Goal: Navigation & Orientation: Find specific page/section

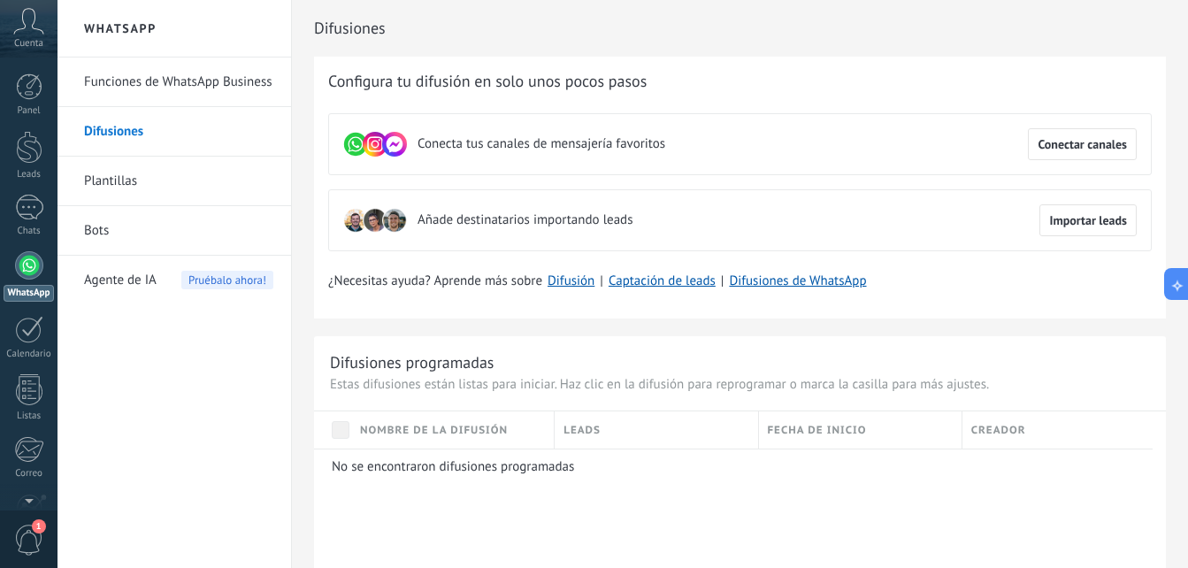
scroll to position [464, 0]
click at [133, 193] on link "Plantillas" at bounding box center [178, 182] width 189 height 50
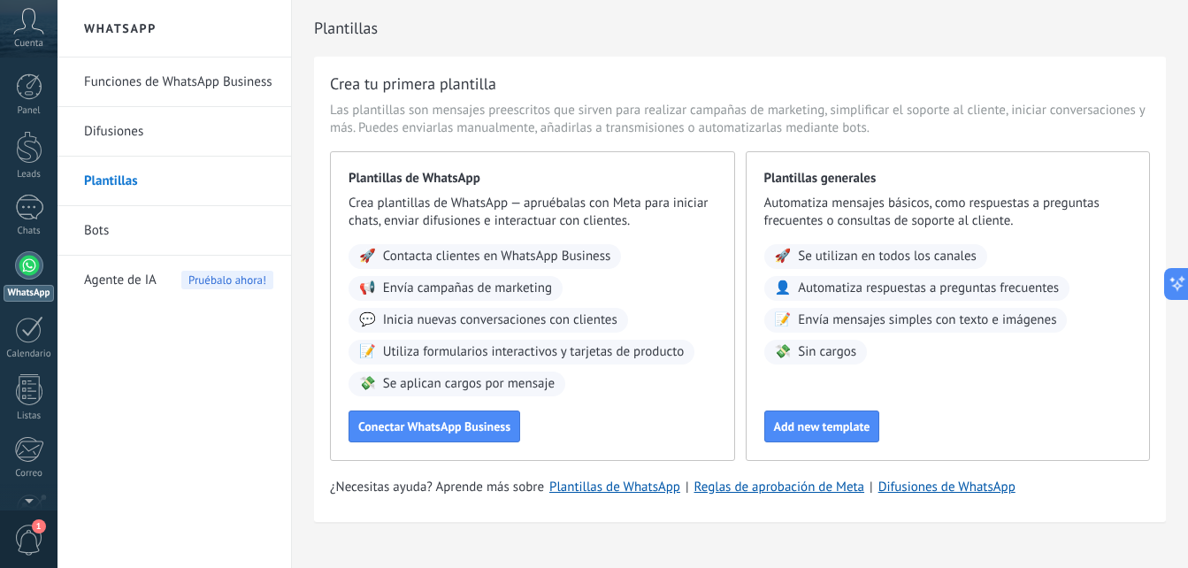
click at [204, 88] on link "Funciones de WhatsApp Business" at bounding box center [178, 82] width 189 height 50
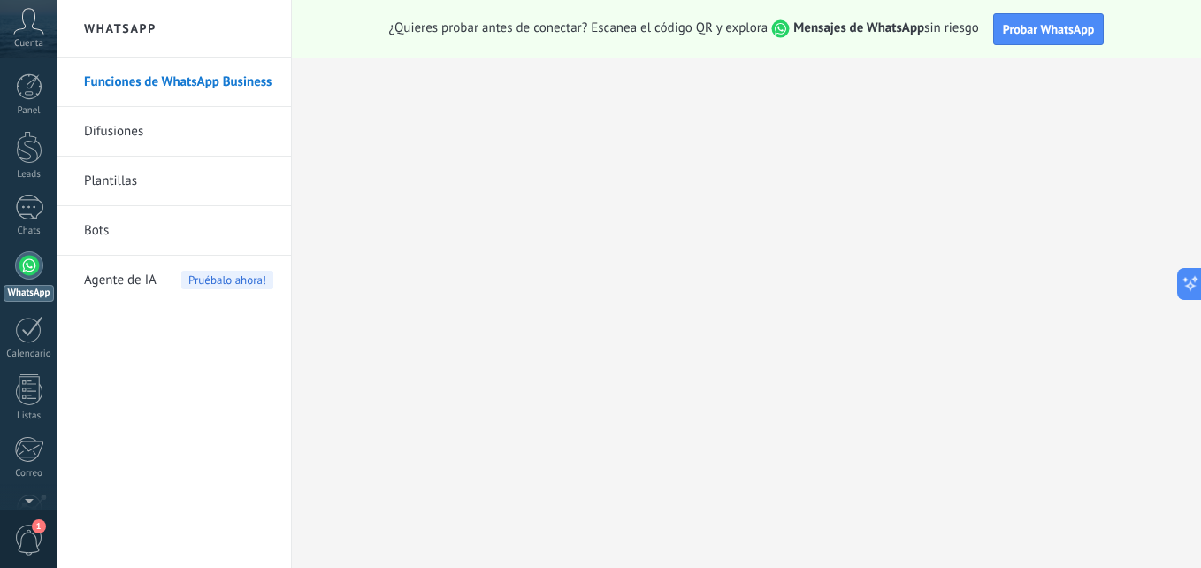
click at [125, 113] on link "Difusiones" at bounding box center [178, 132] width 189 height 50
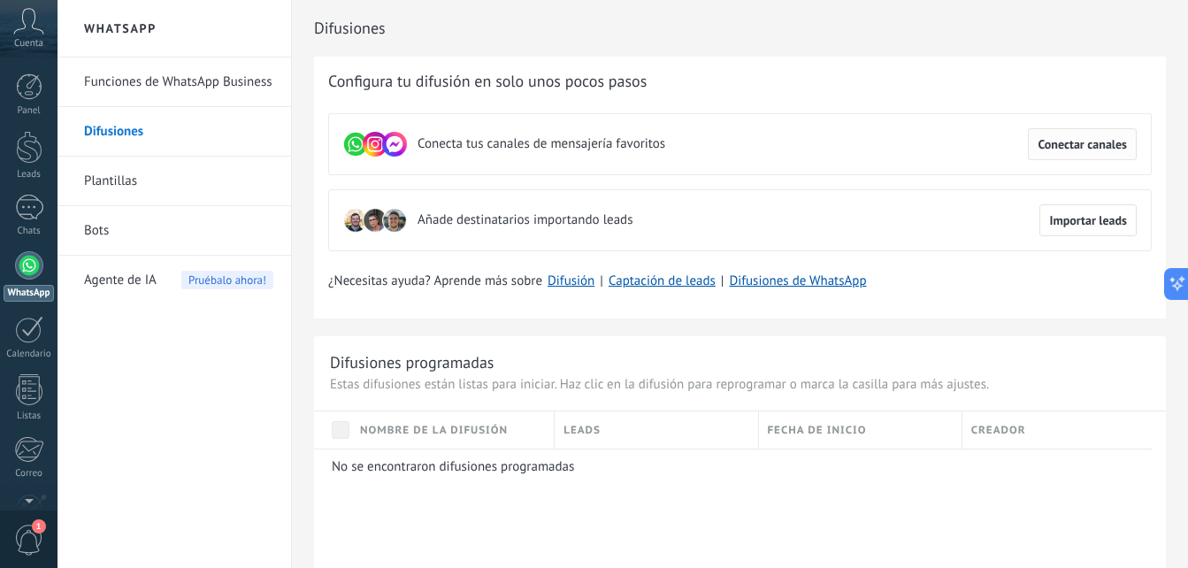
click at [1097, 142] on span "Conectar canales" at bounding box center [1082, 144] width 89 height 12
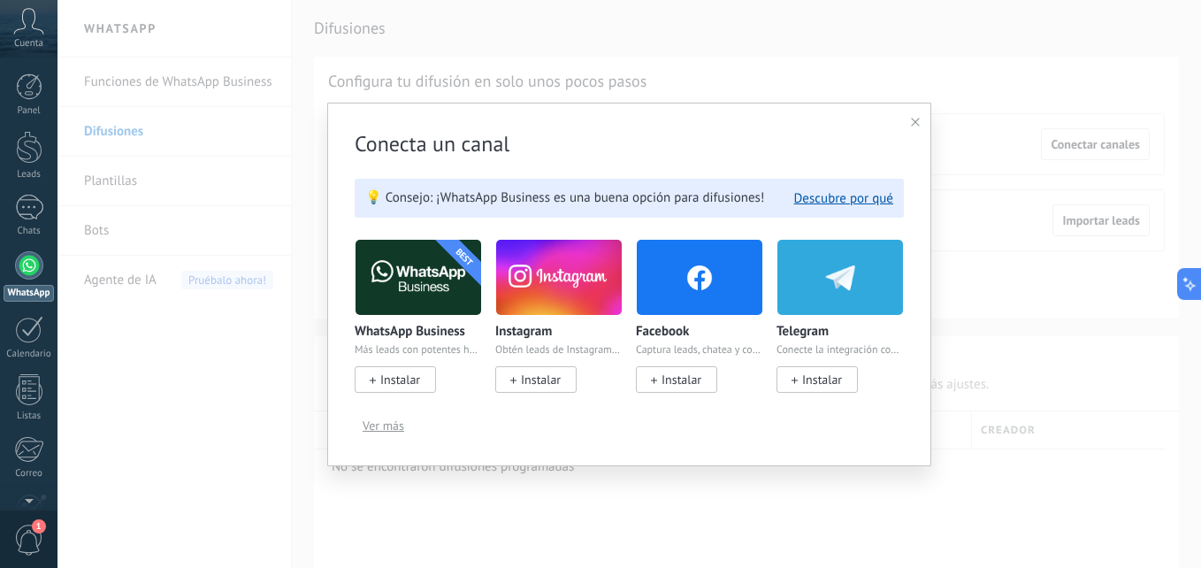
click at [388, 297] on img at bounding box center [419, 277] width 126 height 86
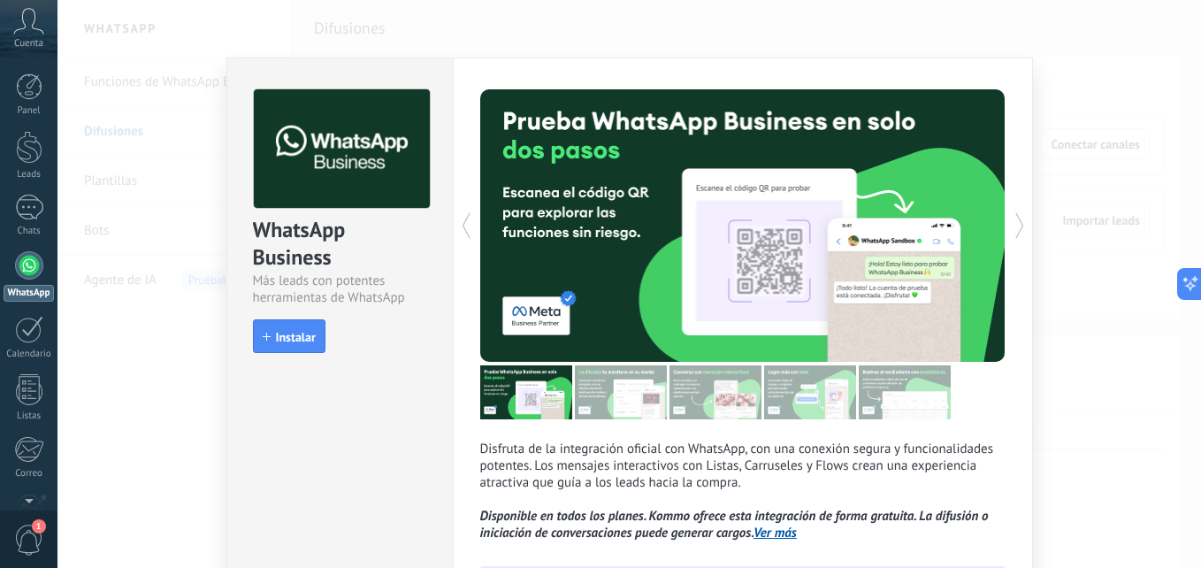
click at [424, 349] on div "WhatsApp Business Más leads con potentes herramientas de WhatsApp install Insta…" at bounding box center [340, 212] width 226 height 309
click at [118, 294] on div "WhatsApp Business Más leads con potentes herramientas de WhatsApp install Insta…" at bounding box center [629, 284] width 1144 height 568
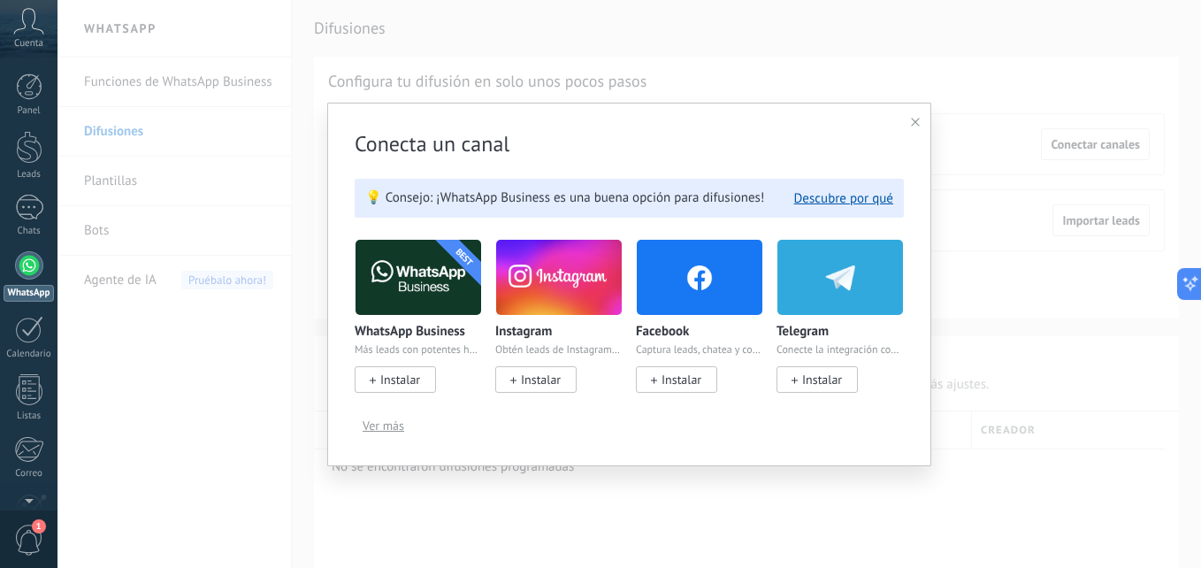
click at [916, 125] on icon at bounding box center [915, 122] width 9 height 9
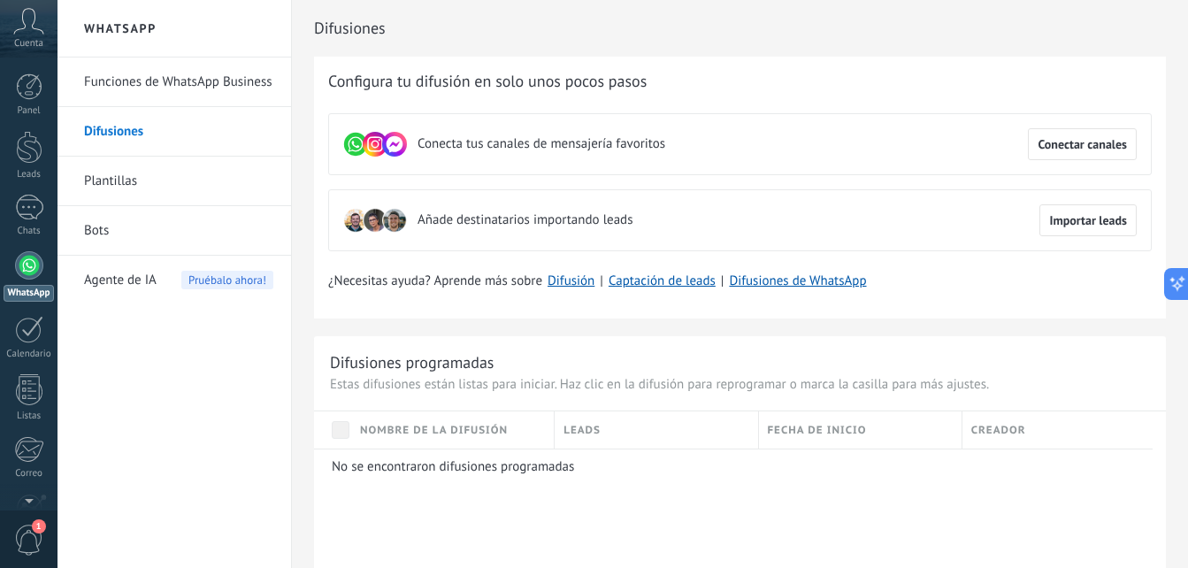
click at [211, 236] on link "Bots" at bounding box center [178, 231] width 189 height 50
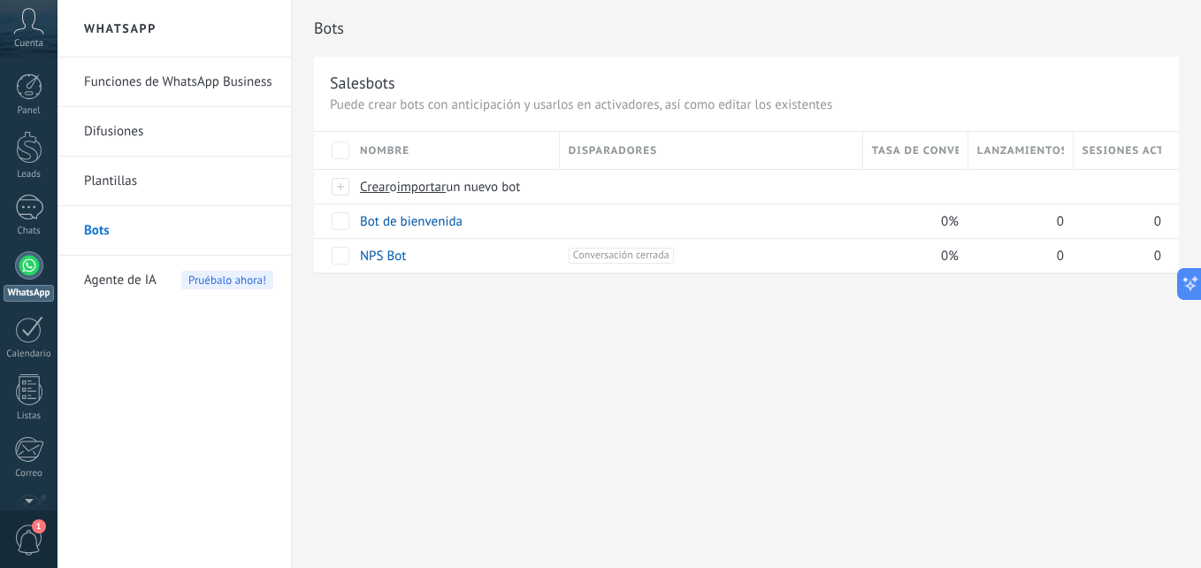
click at [30, 41] on span "Cuenta" at bounding box center [28, 43] width 29 height 11
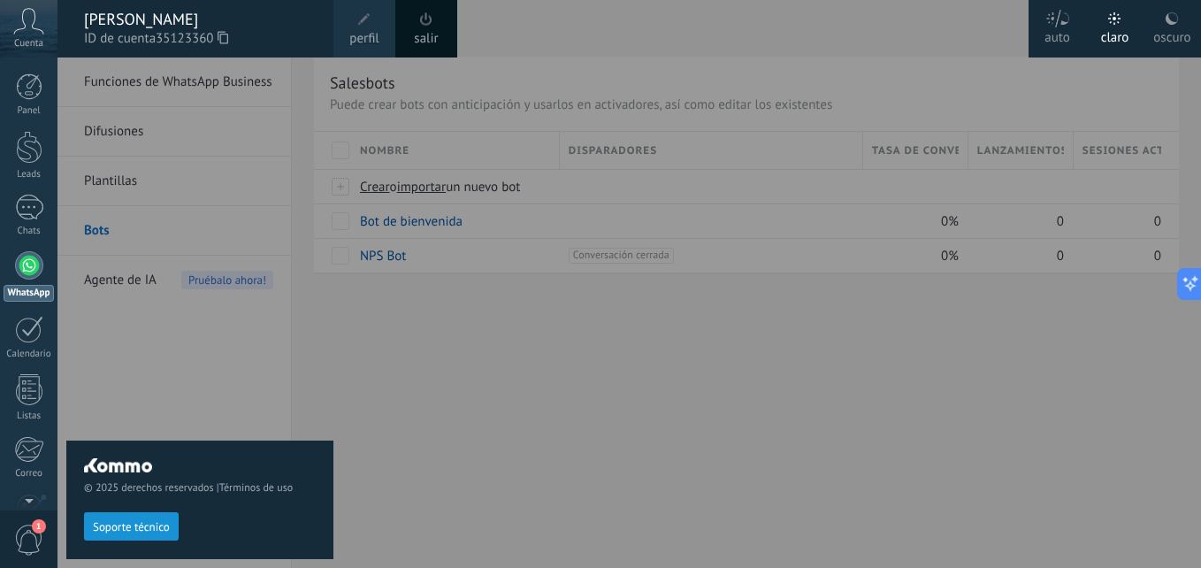
click at [437, 32] on link "salir" at bounding box center [426, 38] width 24 height 19
